Goal: Transaction & Acquisition: Purchase product/service

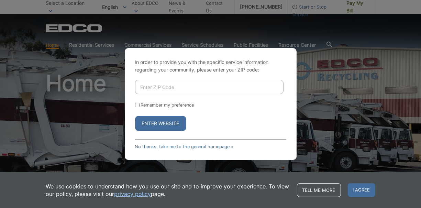
click at [170, 85] on input "Enter ZIP Code" at bounding box center [209, 87] width 149 height 14
type input "92111"
click at [168, 126] on button "Enter Website" at bounding box center [160, 123] width 51 height 15
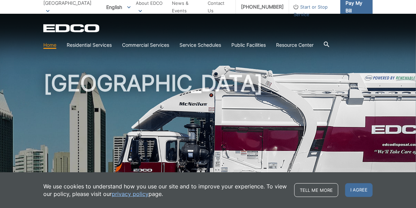
click at [359, 6] on span "Pay My Bill" at bounding box center [357, 6] width 22 height 15
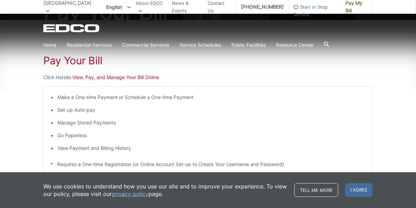
scroll to position [103, 0]
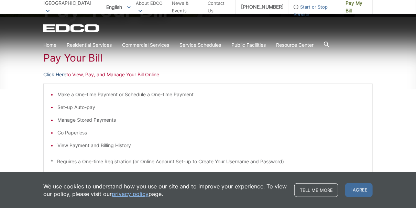
click at [57, 74] on link "Click Here" at bounding box center [54, 75] width 23 height 8
